Goal: Task Accomplishment & Management: Manage account settings

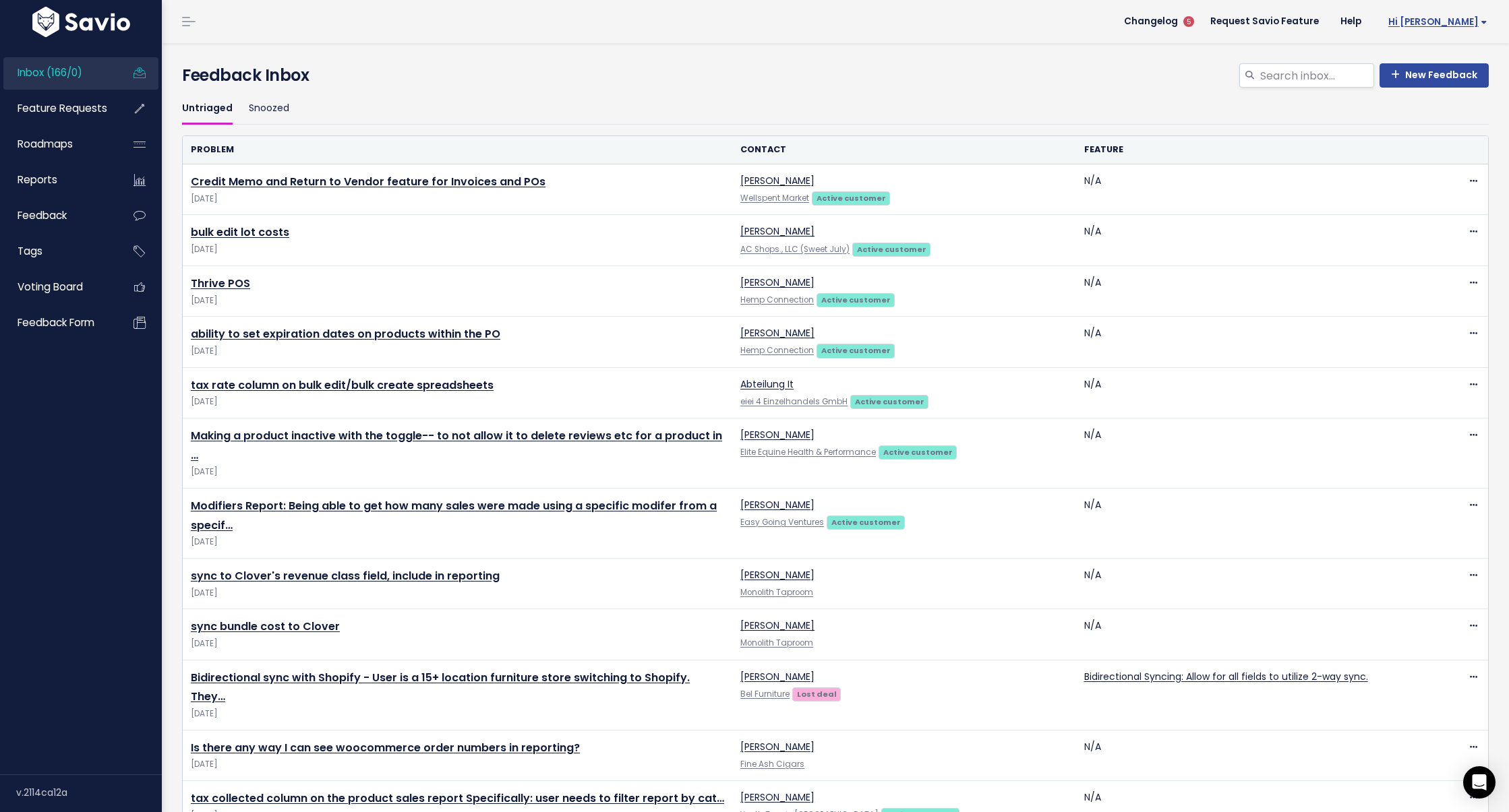
click at [1461, 24] on span "Hi [PERSON_NAME]" at bounding box center [1438, 21] width 99 height 10
click at [1439, 110] on link "Integrations" at bounding box center [1443, 113] width 99 height 27
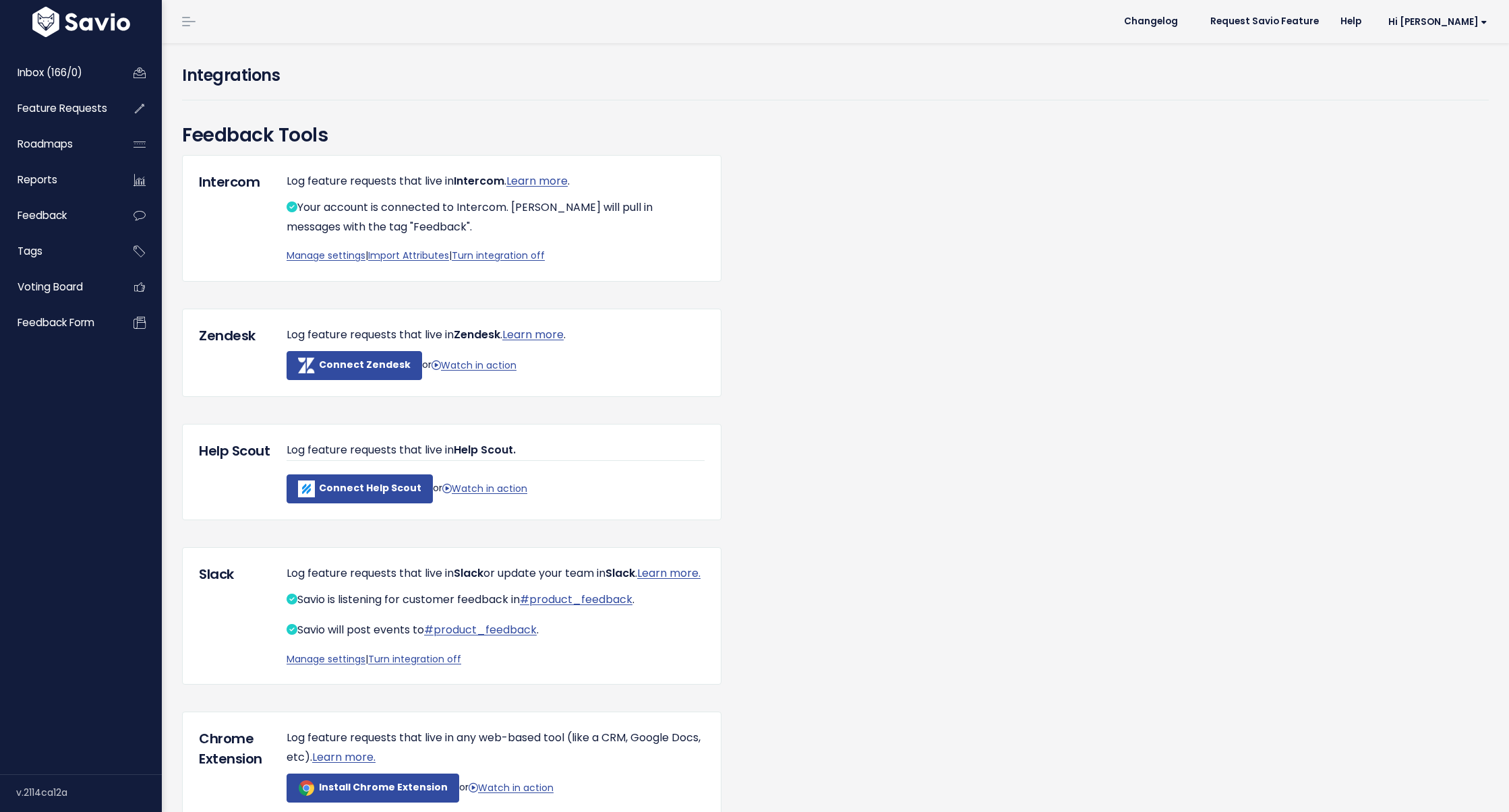
scroll to position [126, 0]
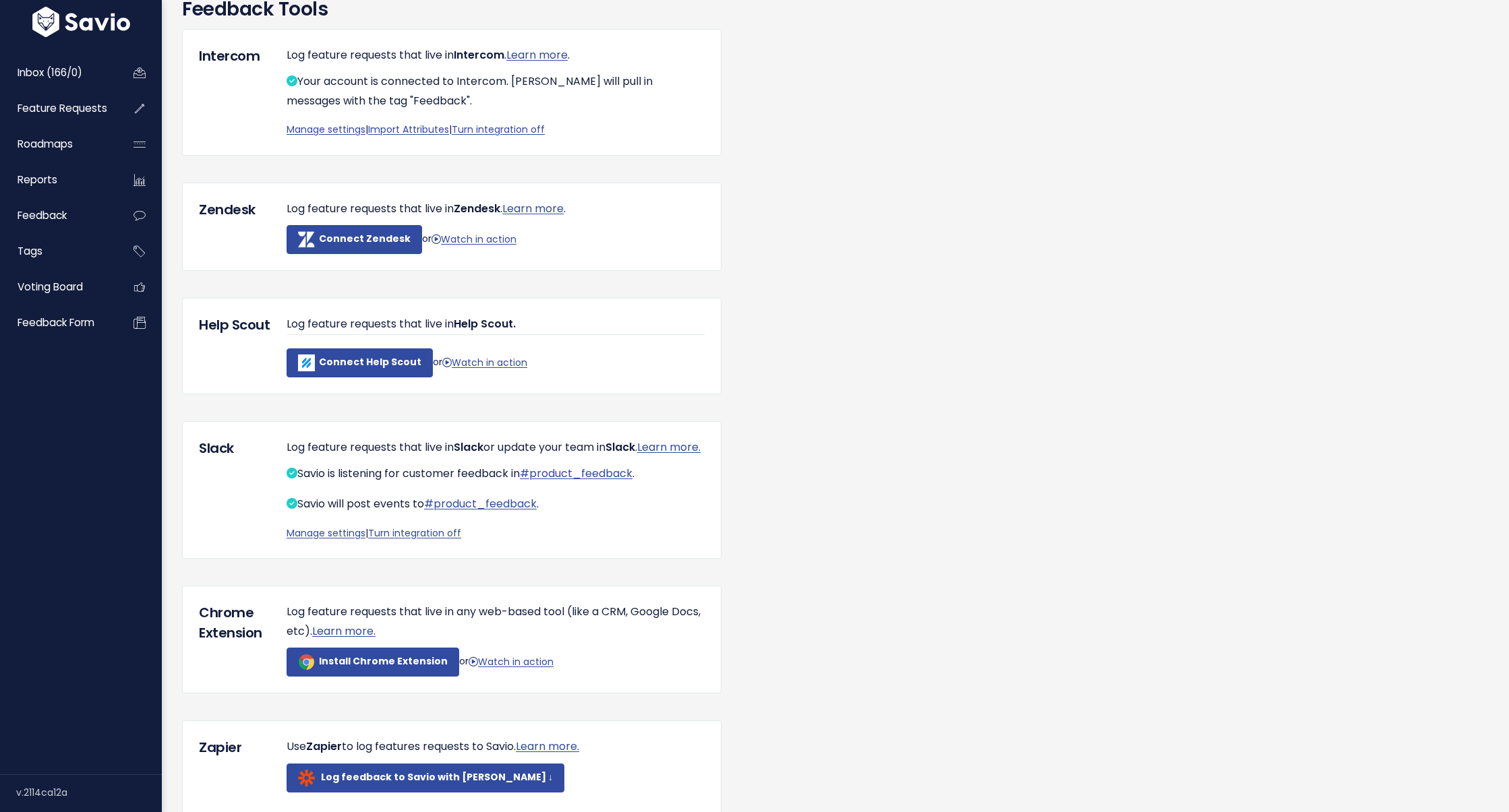
click at [325, 542] on p "Manage settings | Turn integration off" at bounding box center [495, 533] width 418 height 17
click at [334, 540] on link "Manage settings" at bounding box center [326, 533] width 79 height 14
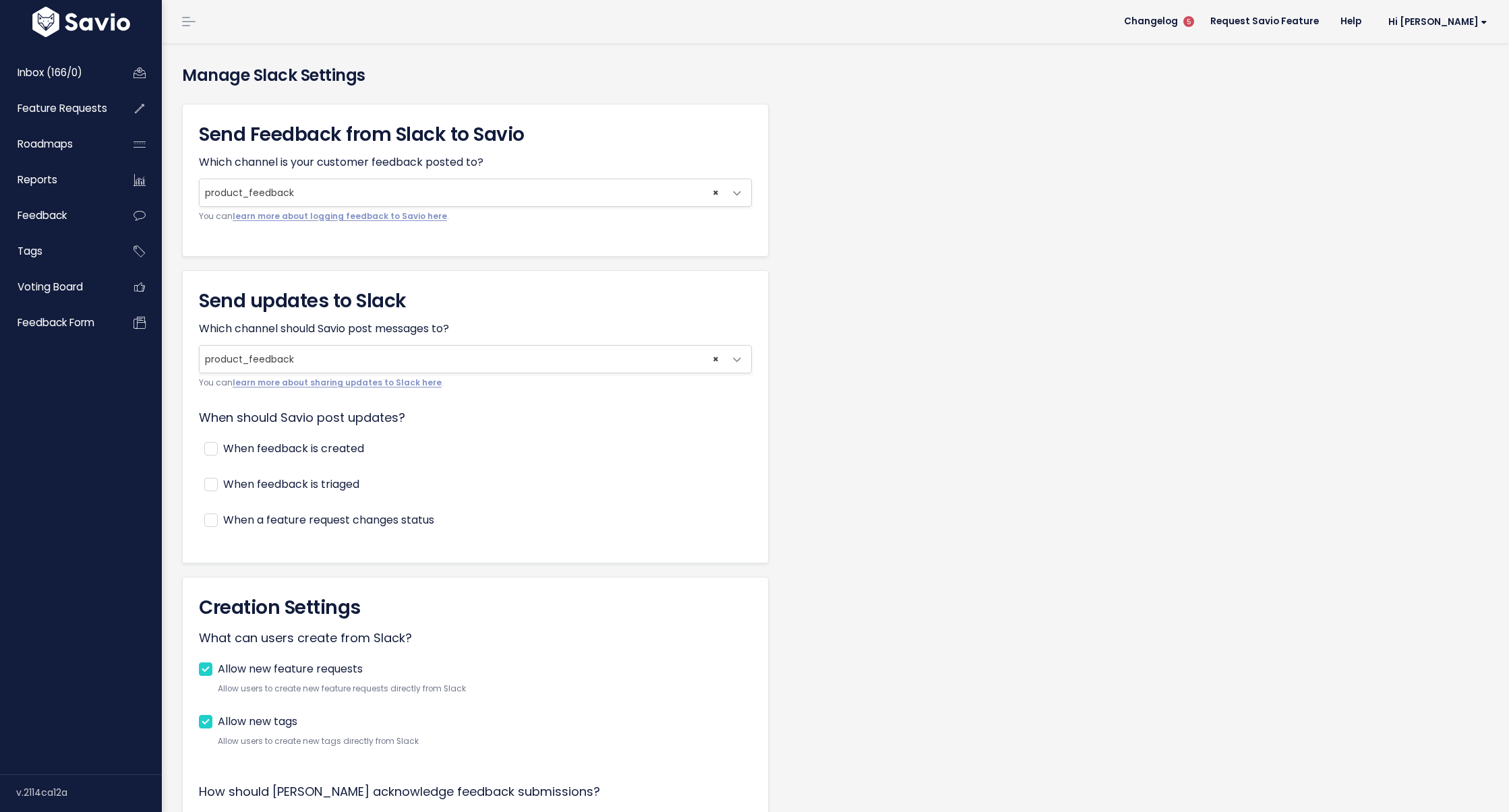
click at [250, 452] on label "When feedback is created" at bounding box center [293, 449] width 141 height 20
click at [232, 448] on input "When feedback is created" at bounding box center [228, 444] width 9 height 9
checkbox input "true"
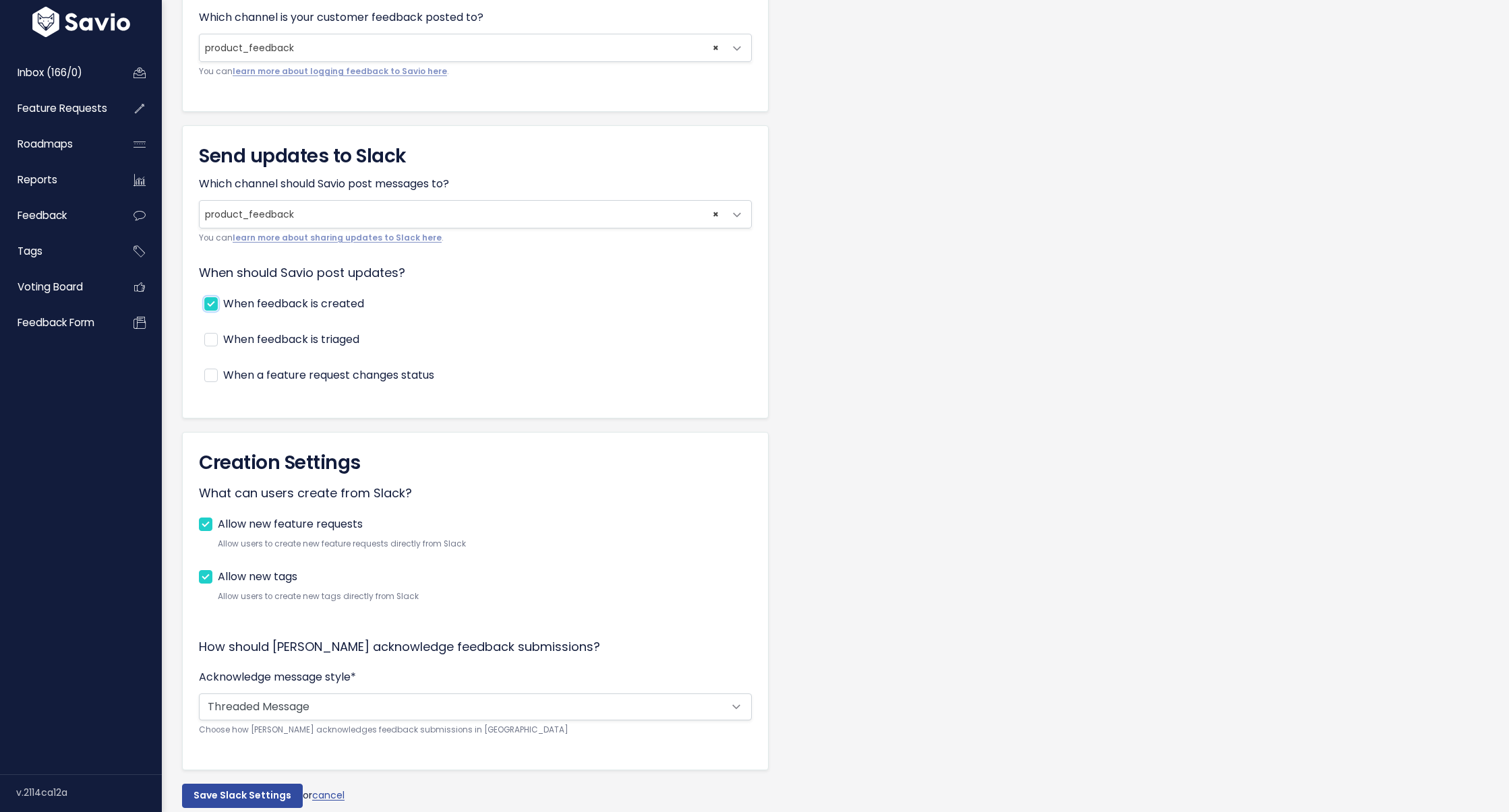
scroll to position [203, 0]
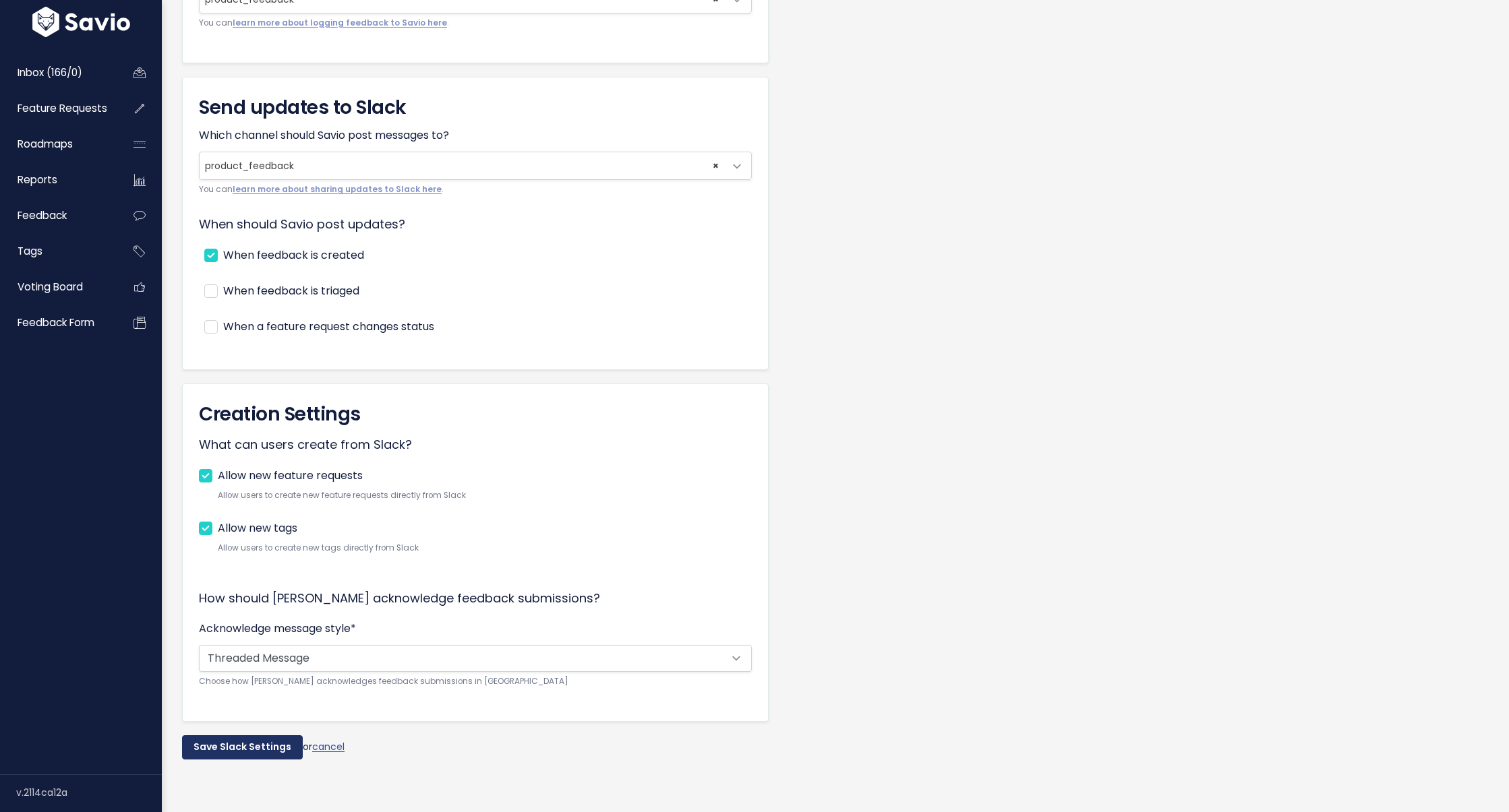
click at [265, 736] on input "Save Slack Settings" at bounding box center [242, 747] width 120 height 24
